Goal: Information Seeking & Learning: Check status

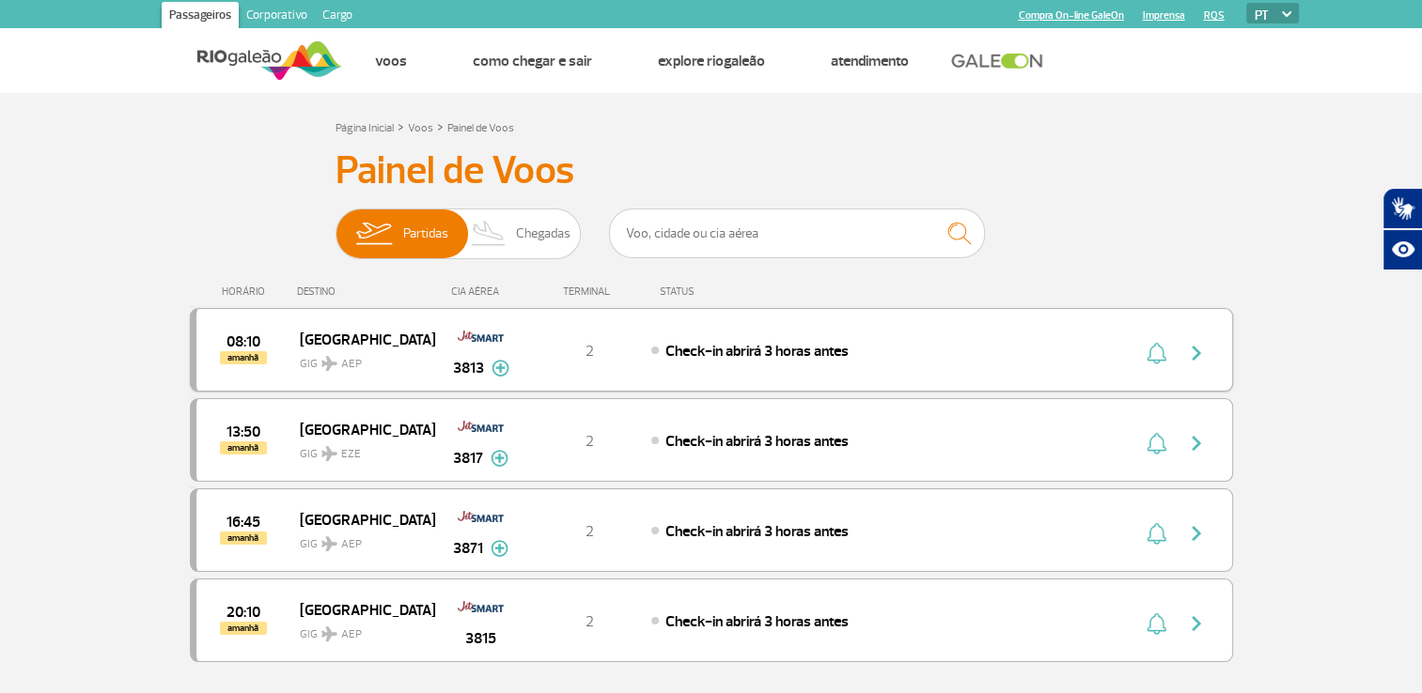
click at [492, 363] on img at bounding box center [500, 368] width 18 height 17
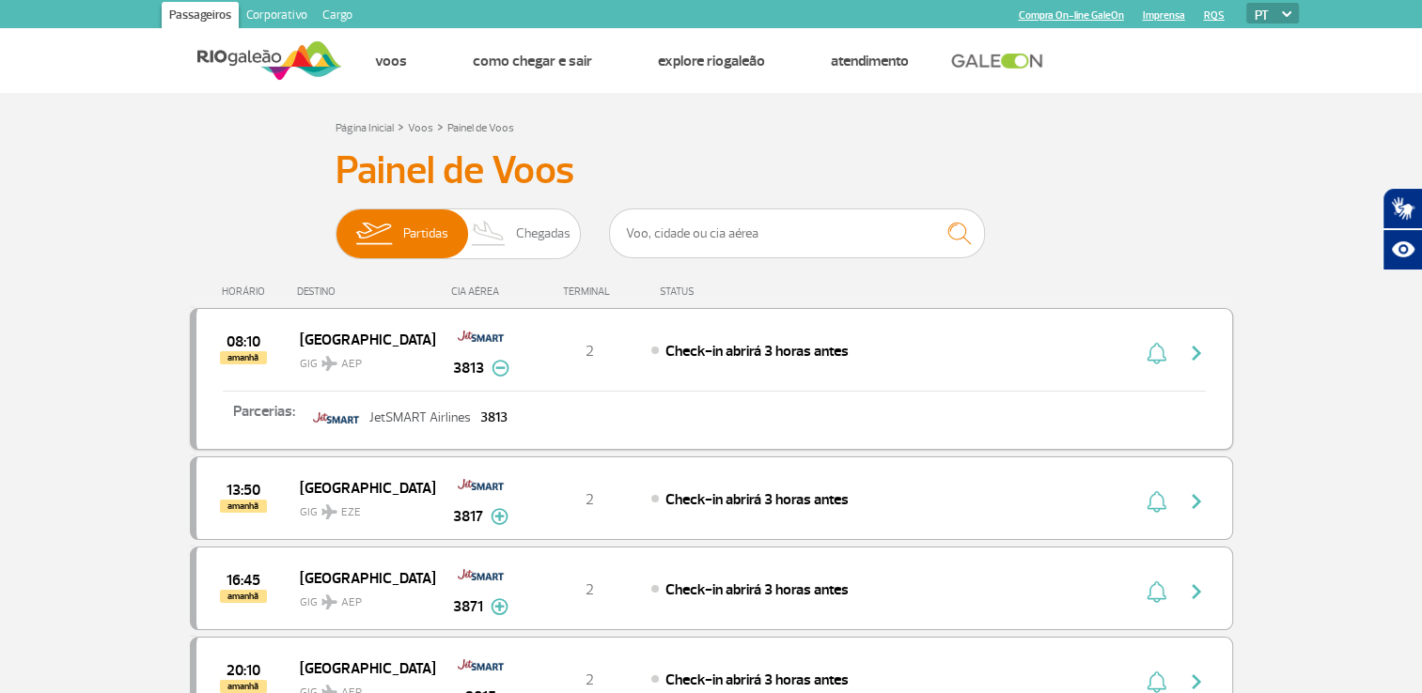
click at [492, 363] on img at bounding box center [500, 368] width 18 height 17
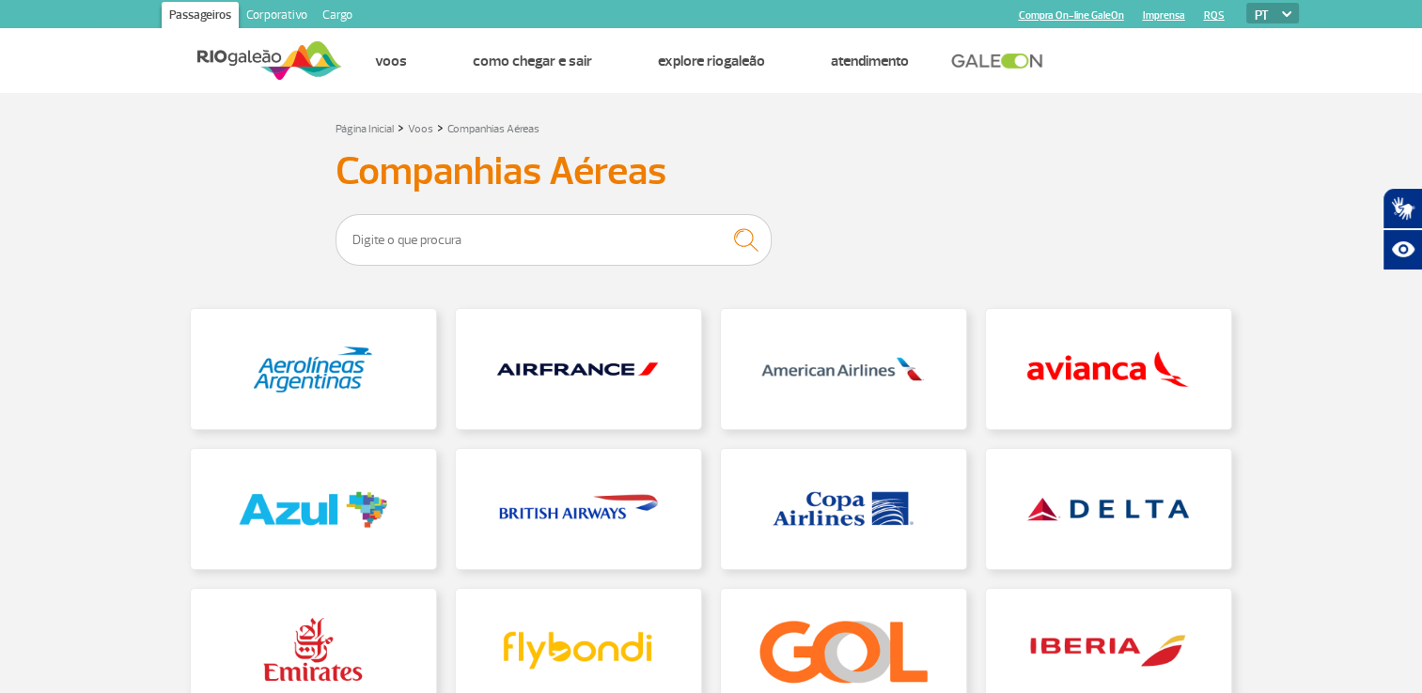
click at [259, 61] on img at bounding box center [269, 61] width 145 height 46
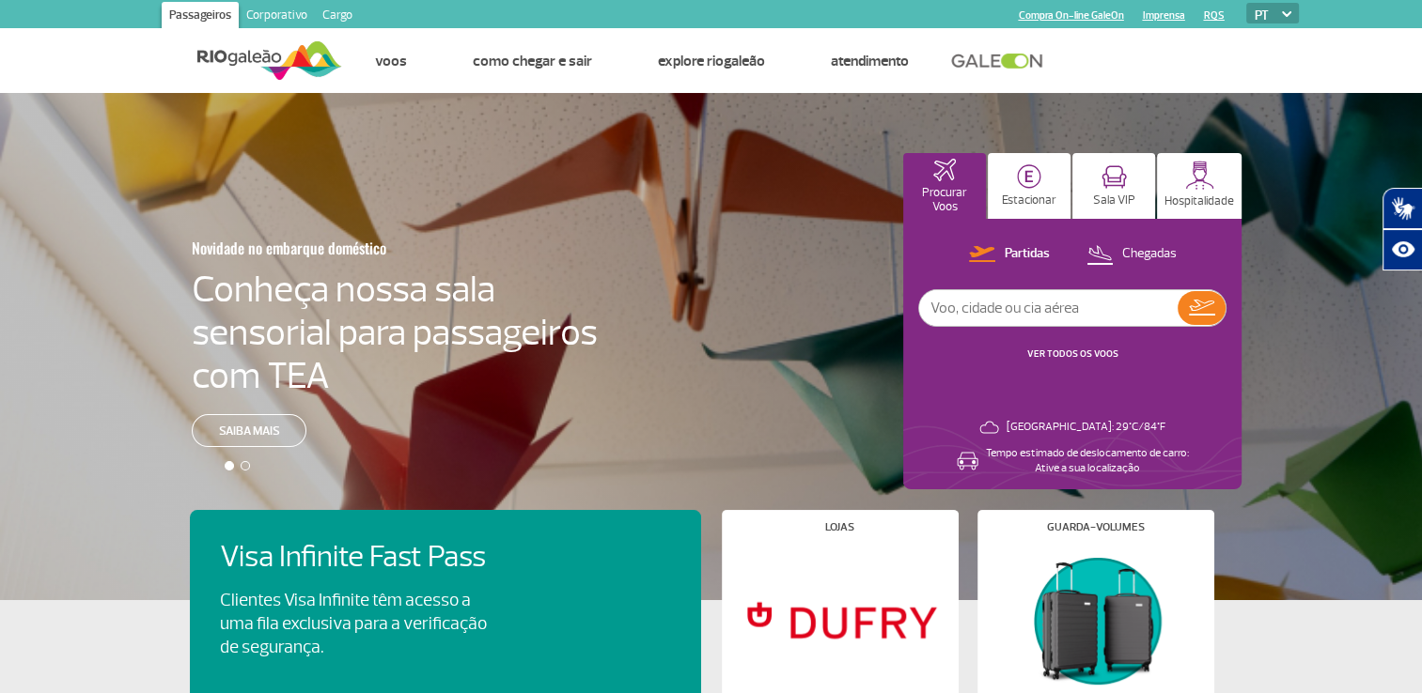
click at [1066, 353] on link "VER TODOS OS VOOS" at bounding box center [1072, 354] width 91 height 12
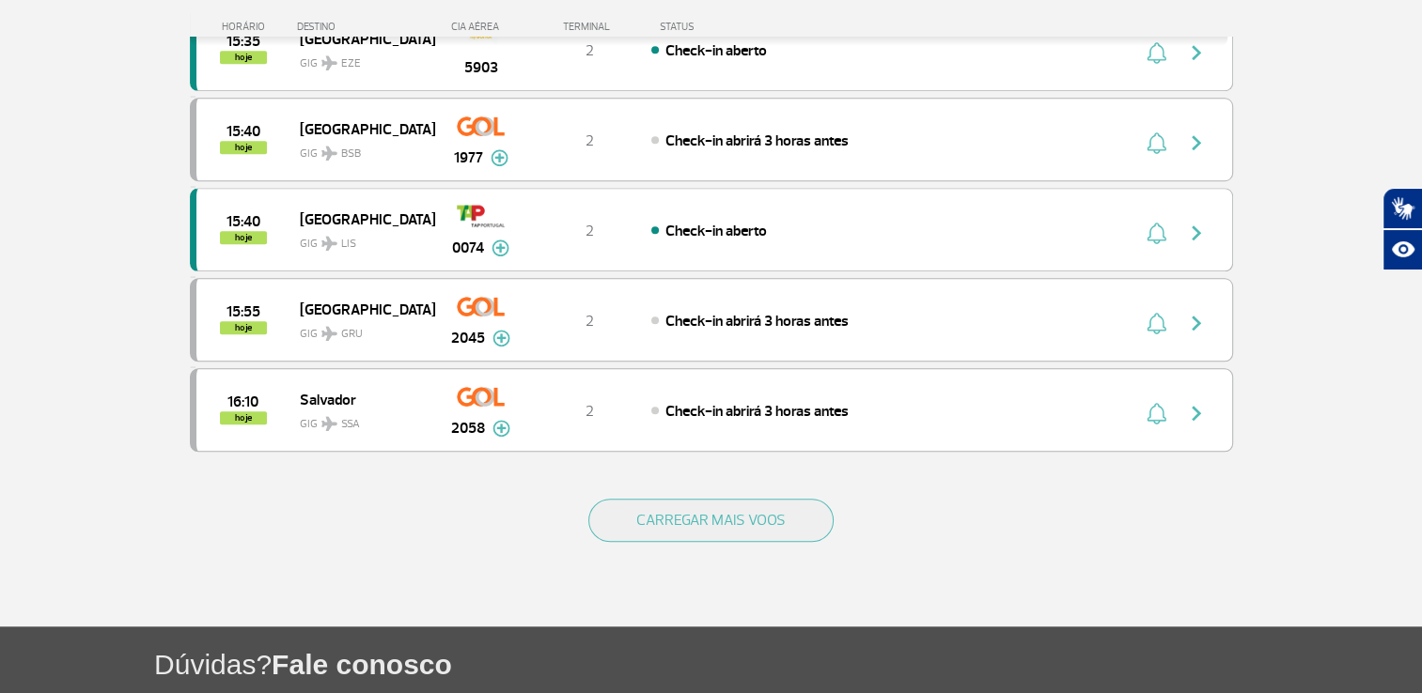
scroll to position [1666, 0]
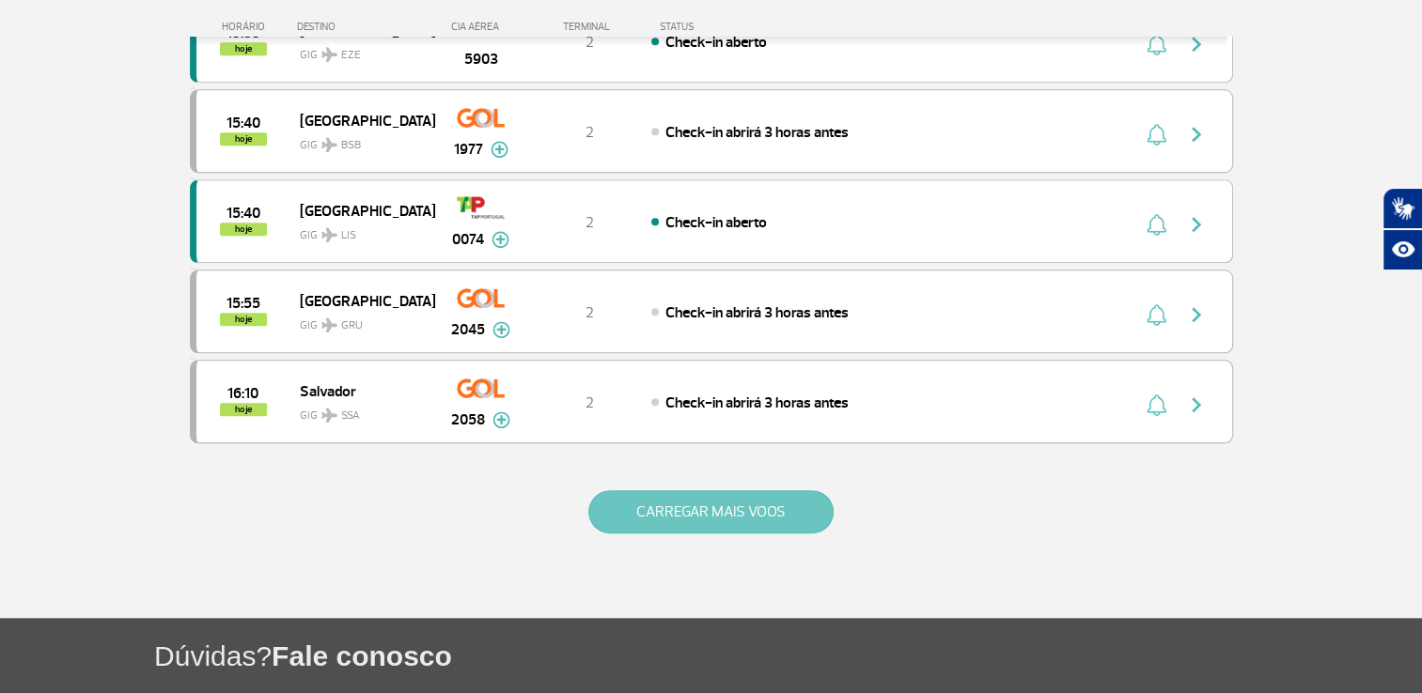
click at [765, 490] on button "CARREGAR MAIS VOOS" at bounding box center [710, 511] width 245 height 43
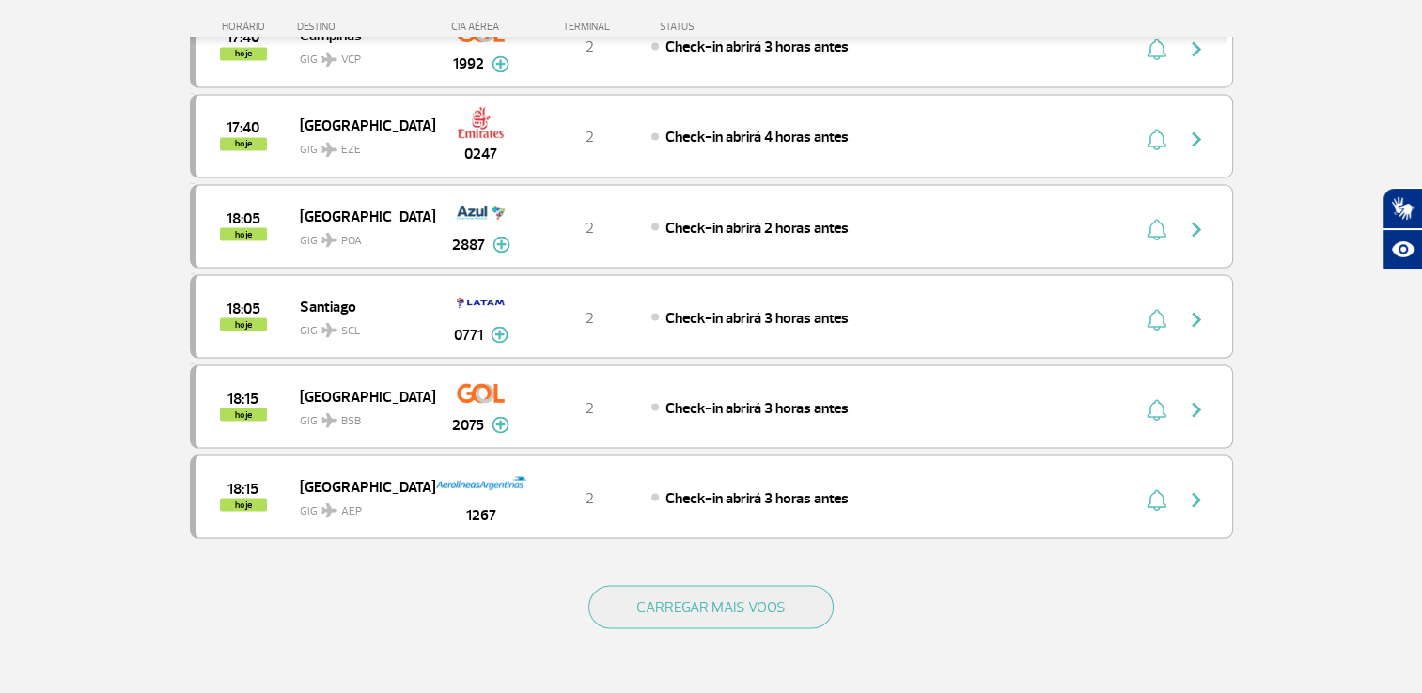
scroll to position [3612, 0]
